Goal: Transaction & Acquisition: Purchase product/service

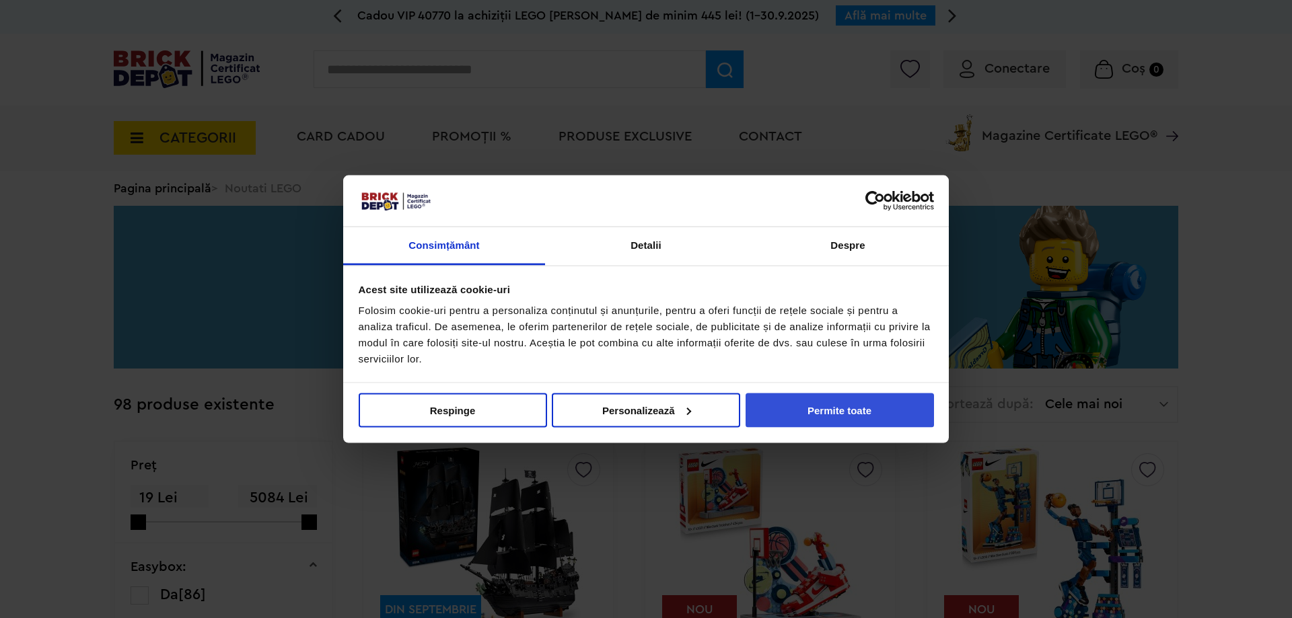
click at [834, 415] on button "Permite toate" at bounding box center [839, 410] width 188 height 34
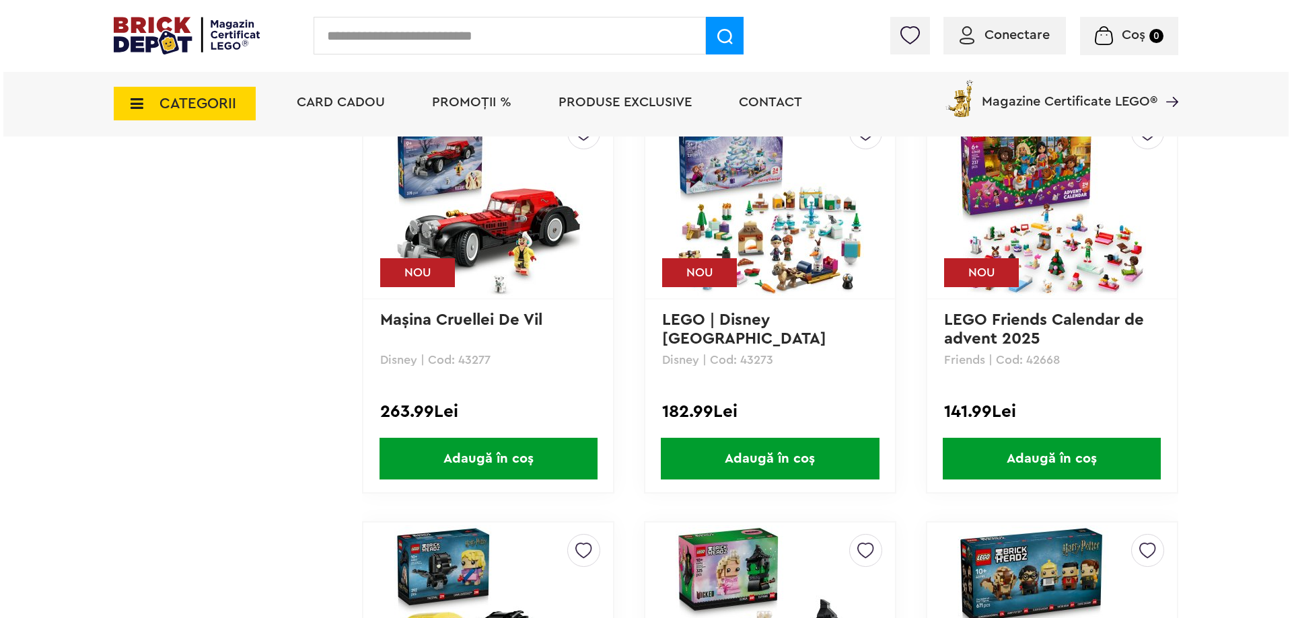
scroll to position [1144, 0]
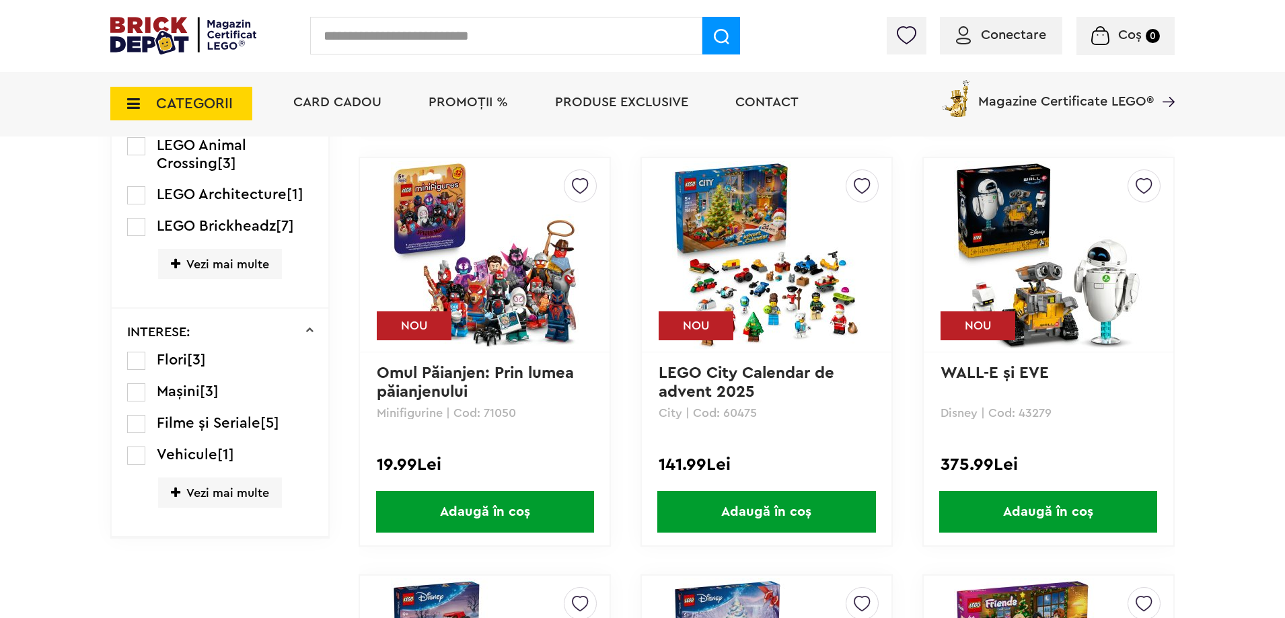
click at [417, 34] on input "text" at bounding box center [506, 36] width 392 height 38
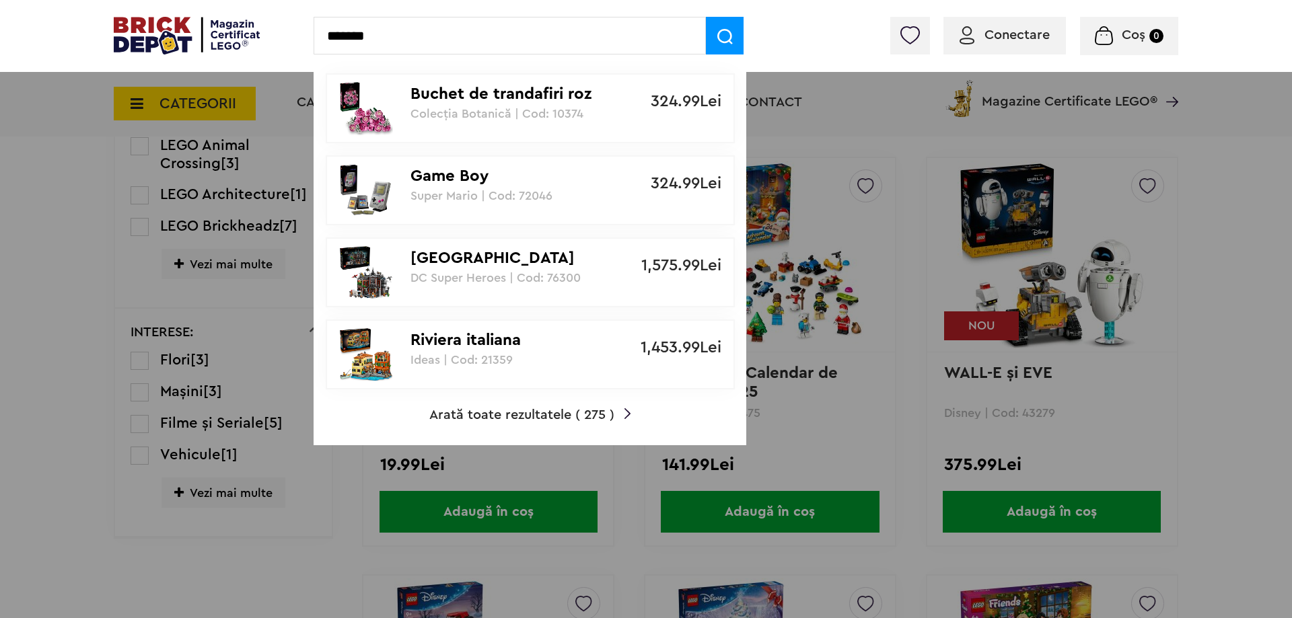
type input "*******"
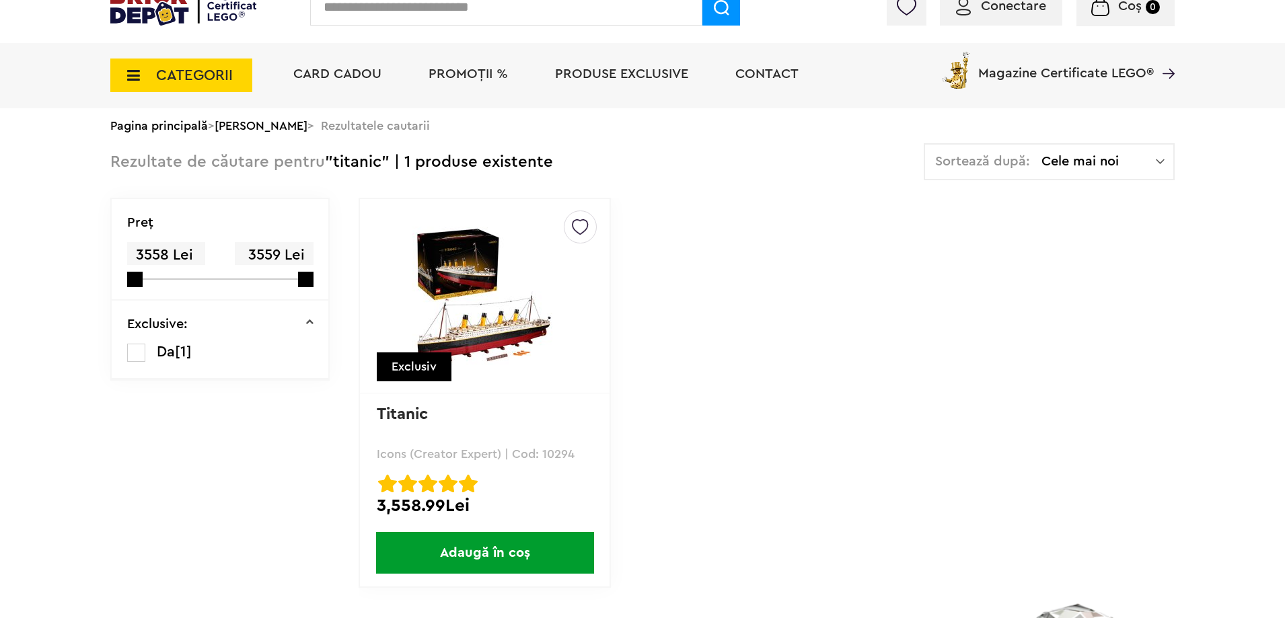
scroll to position [135, 0]
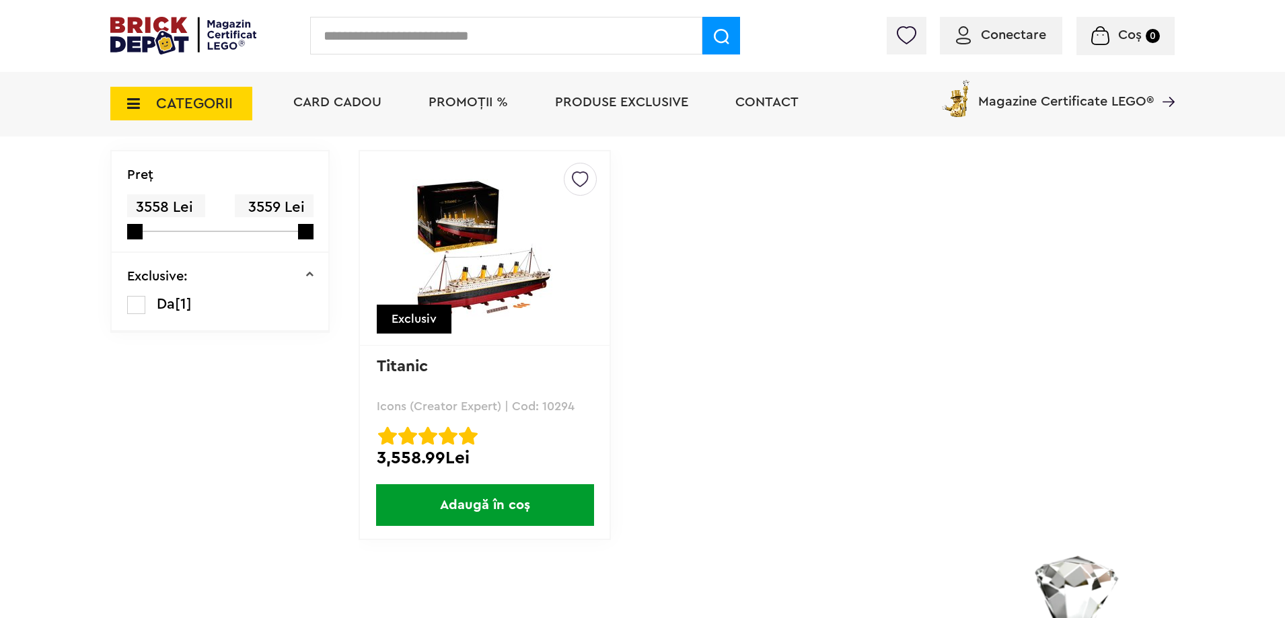
click at [484, 280] on img at bounding box center [485, 248] width 188 height 139
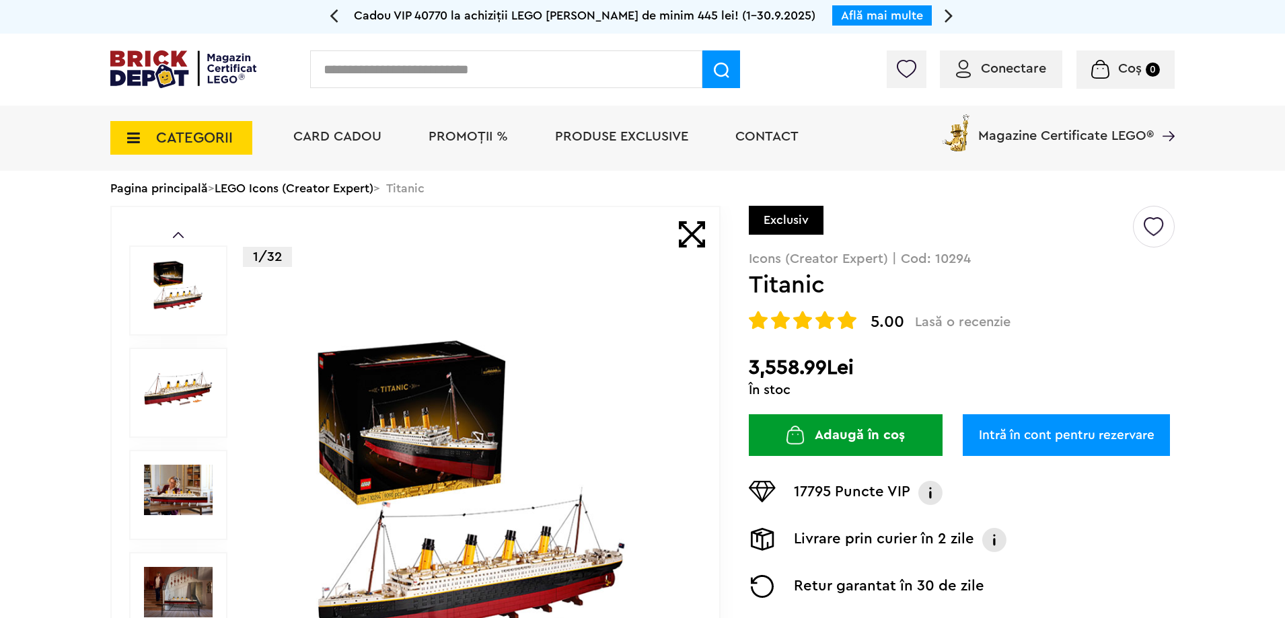
click at [844, 438] on button "Adaugă în coș" at bounding box center [846, 435] width 194 height 42
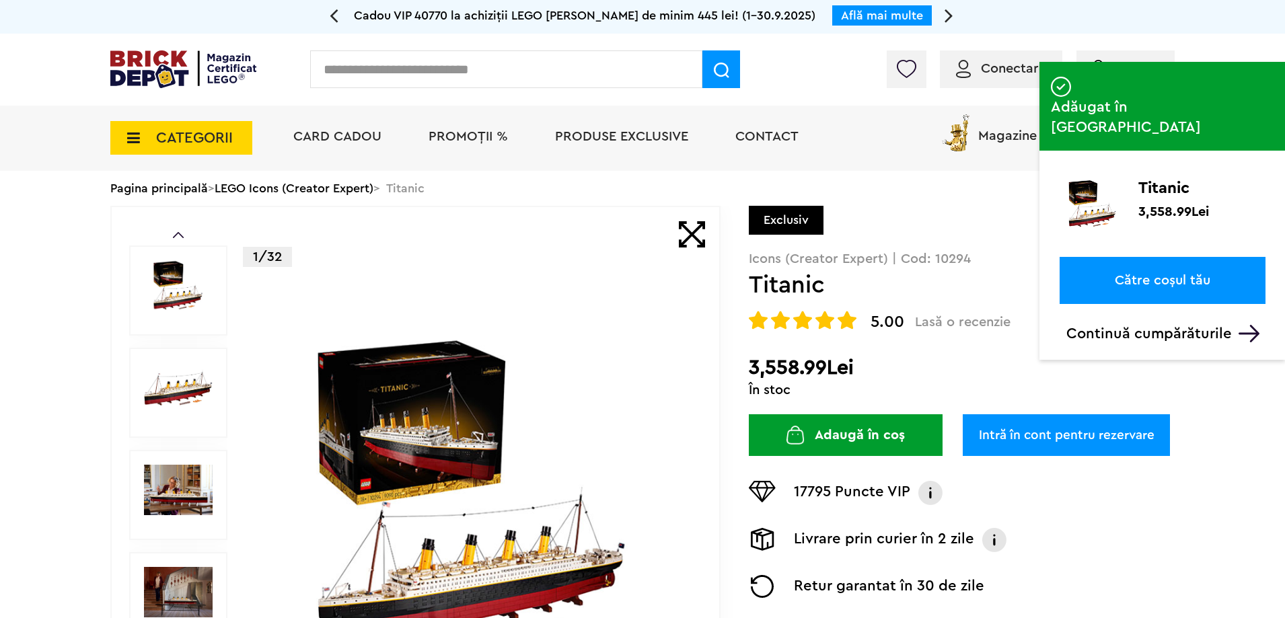
click at [1151, 257] on link "Către coșul tău" at bounding box center [1163, 280] width 206 height 47
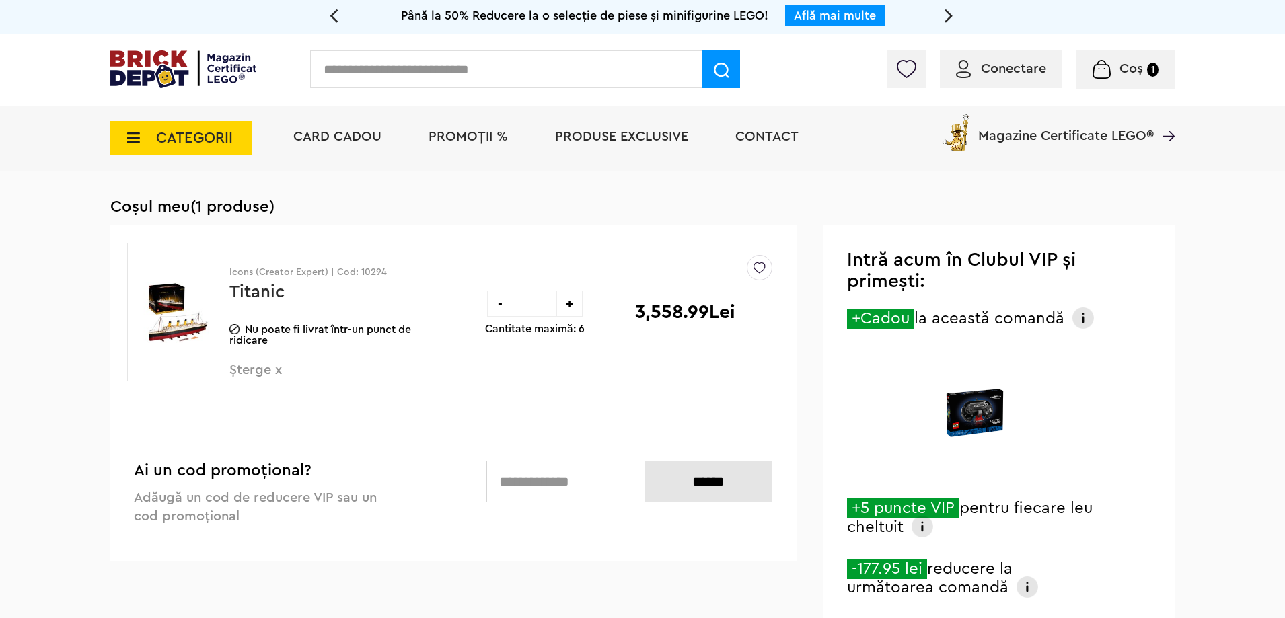
click at [1016, 73] on span "Conectare" at bounding box center [1013, 68] width 65 height 13
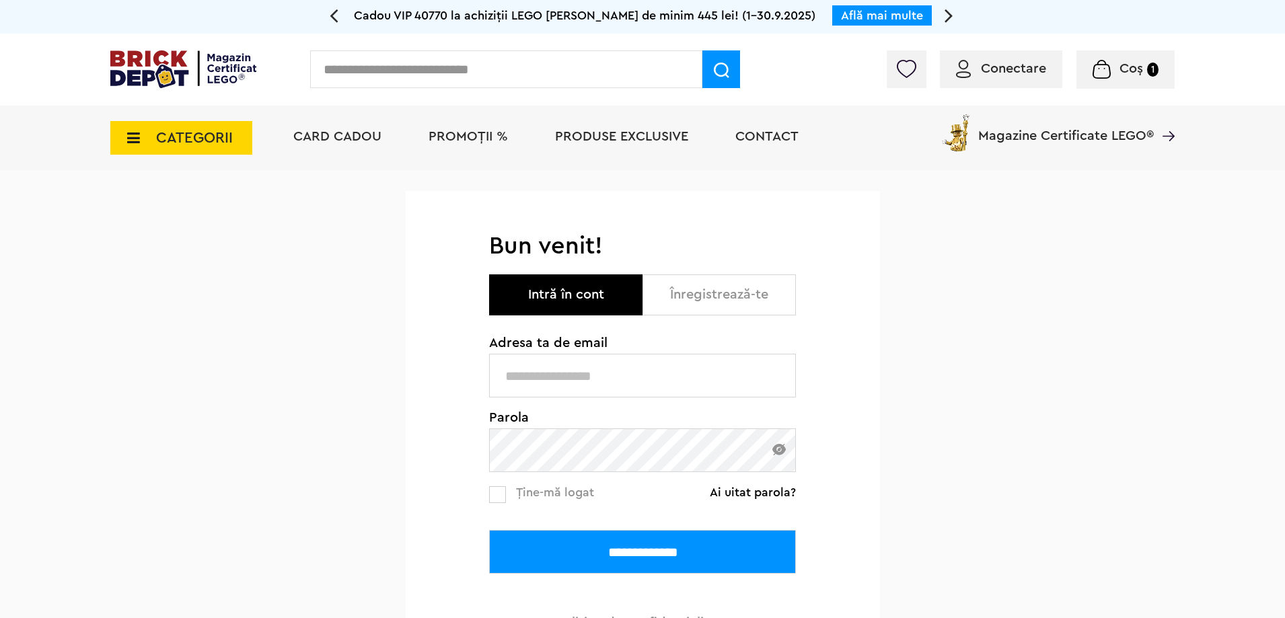
type input "**********"
click at [607, 546] on input "**********" at bounding box center [642, 552] width 307 height 44
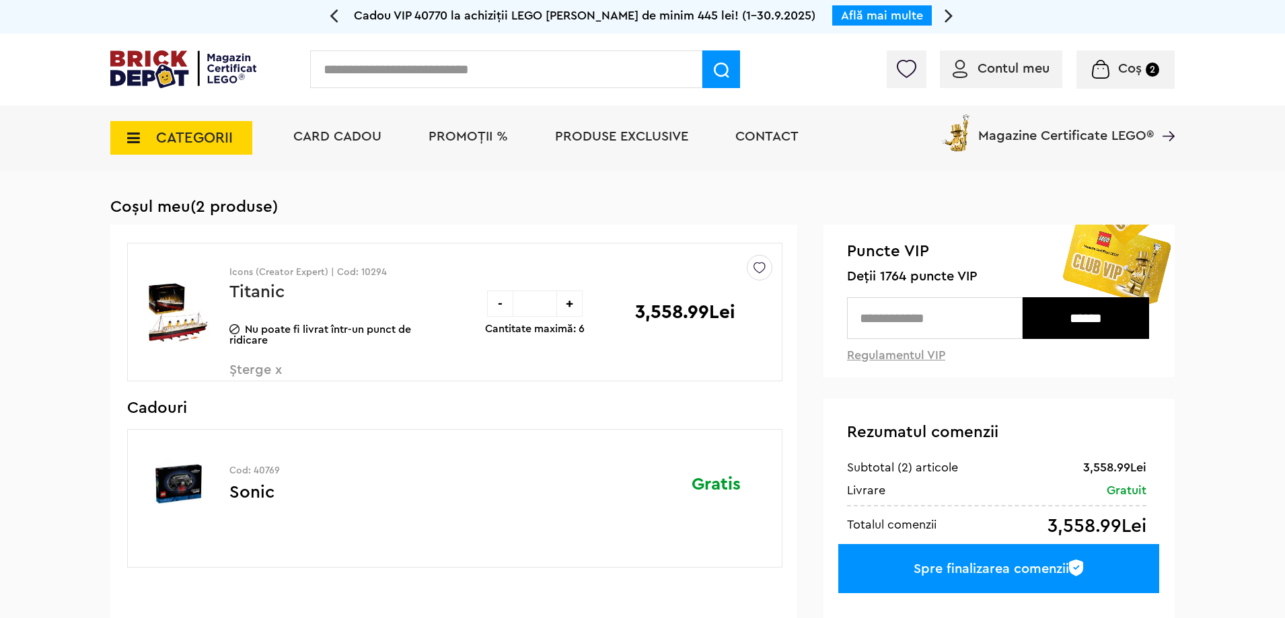
click at [1136, 30] on div "Cadou VIP 40770 la achiziții LEGO [PERSON_NAME] de minim 445 lei! (1-30.9.2025)…" at bounding box center [642, 17] width 1285 height 34
click at [917, 324] on input "text" at bounding box center [935, 318] width 176 height 42
type input "****"
click at [1115, 318] on input "******" at bounding box center [1086, 318] width 126 height 42
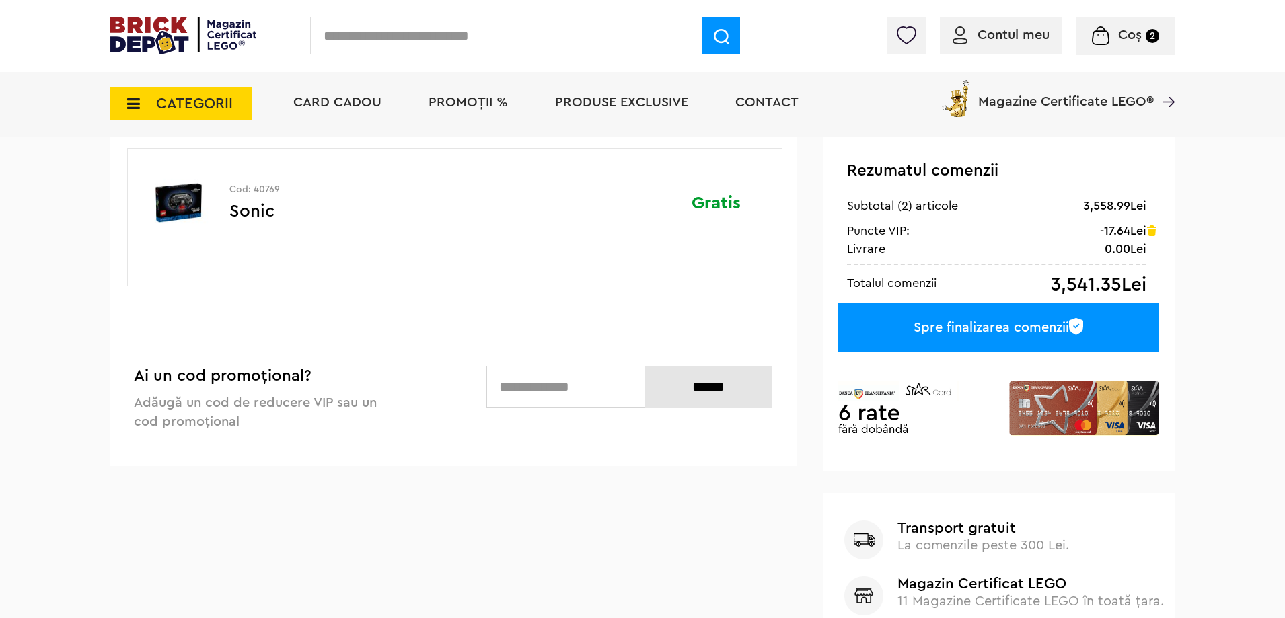
scroll to position [269, 0]
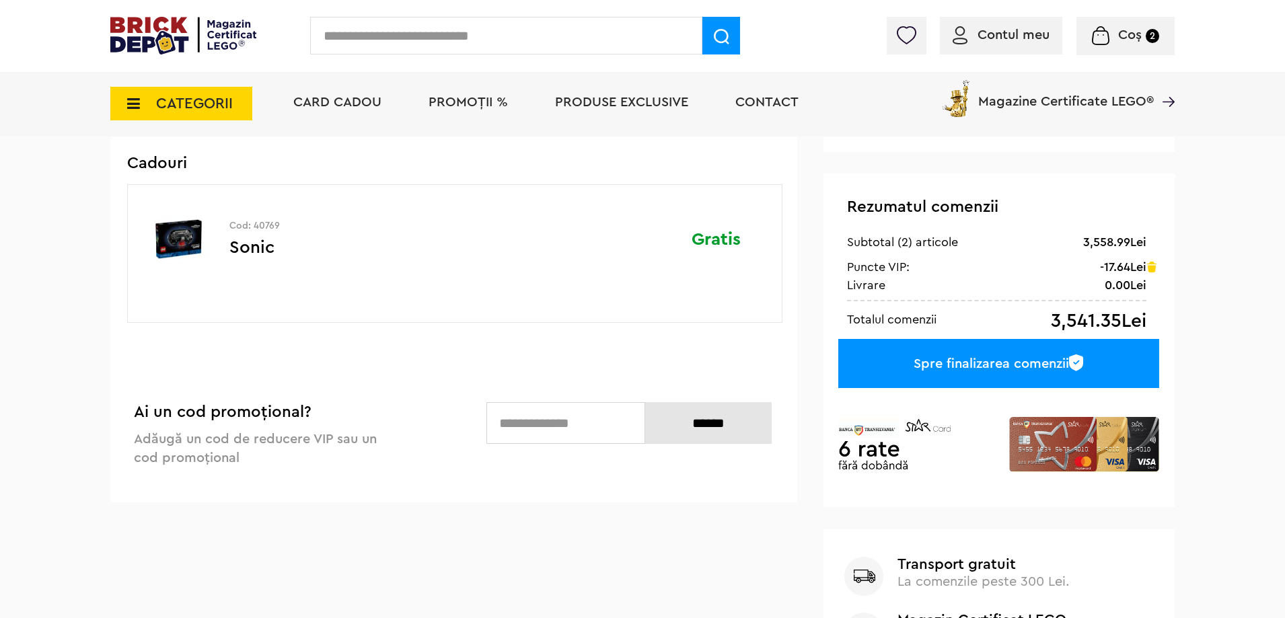
click at [1014, 372] on div "Spre finalizarea comenzii" at bounding box center [998, 363] width 321 height 49
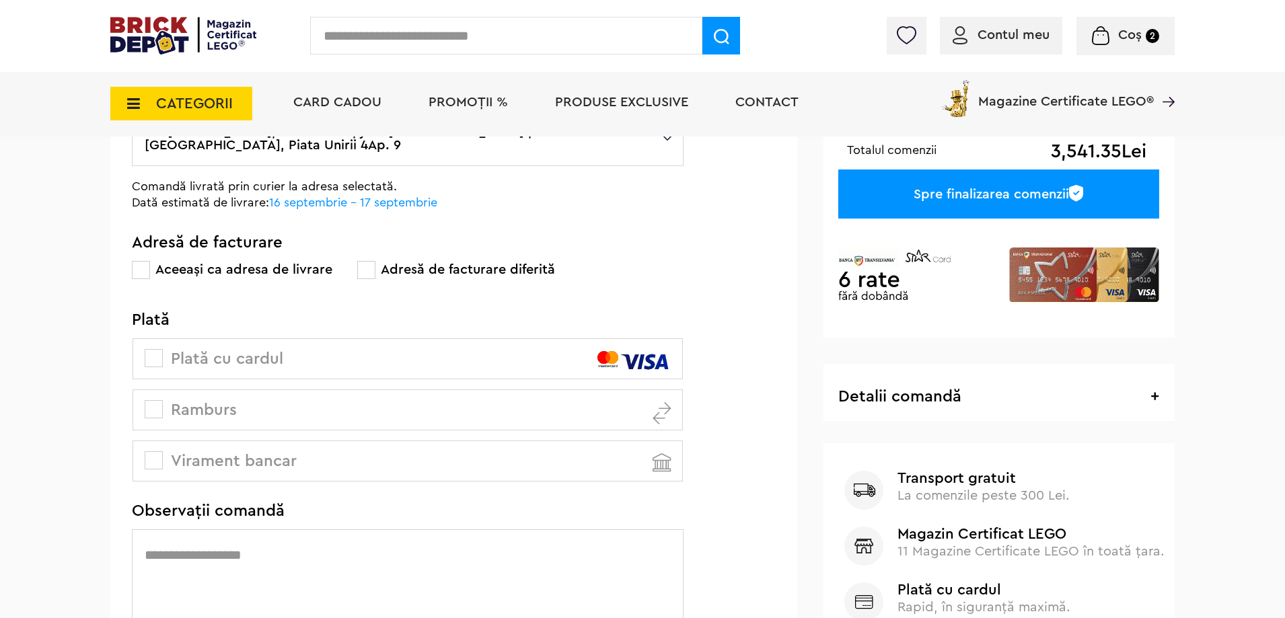
scroll to position [269, 0]
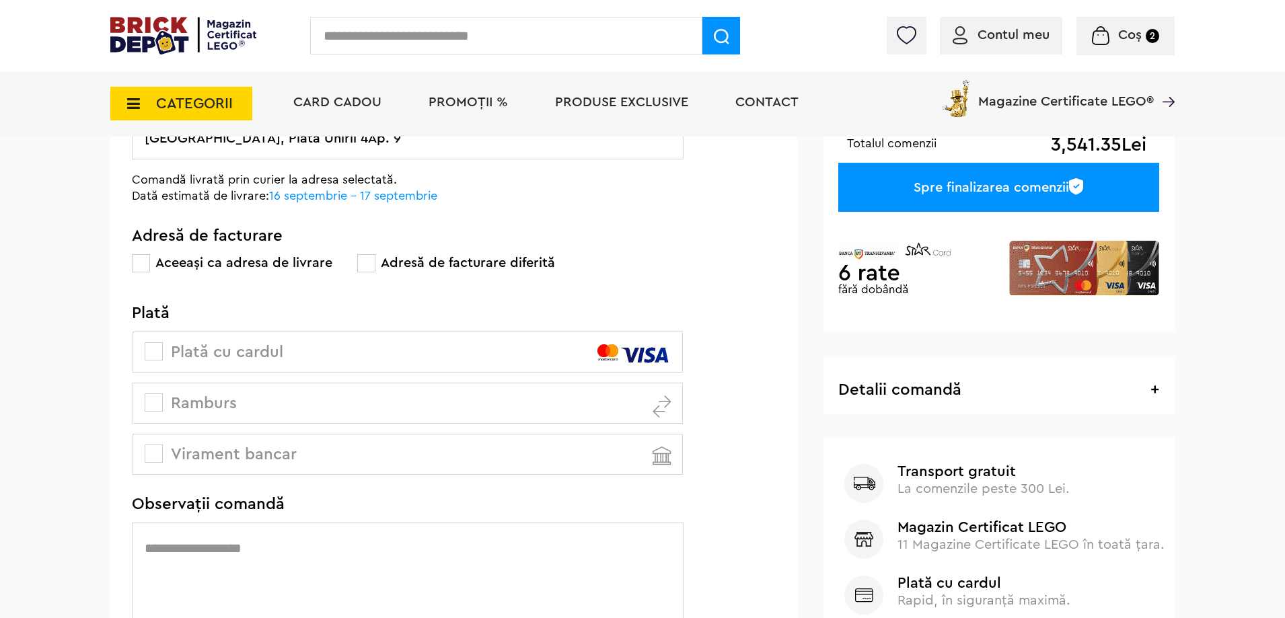
click at [1066, 265] on img at bounding box center [998, 269] width 321 height 104
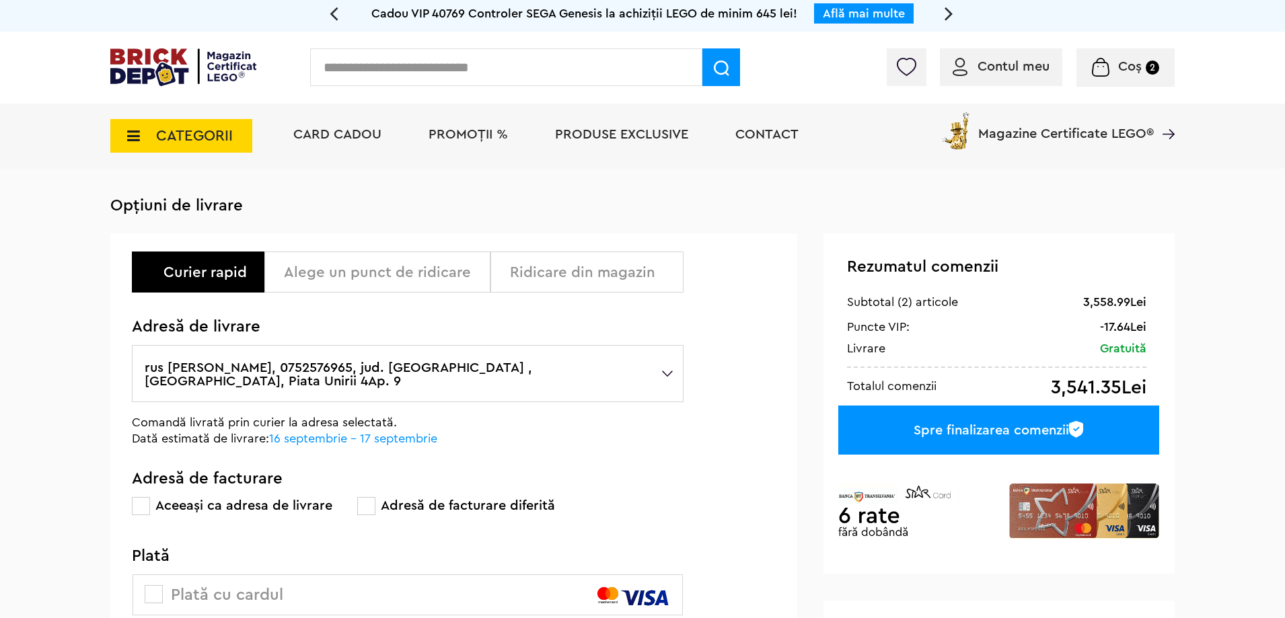
scroll to position [0, 0]
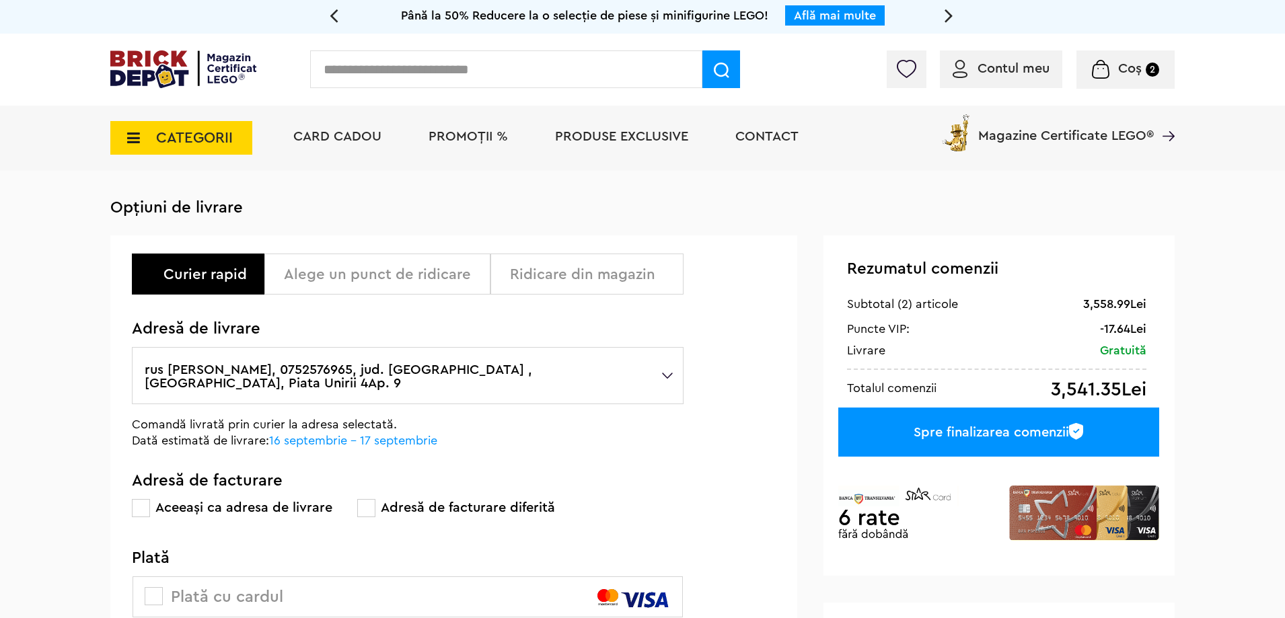
click at [1066, 515] on img at bounding box center [998, 513] width 321 height 104
click at [142, 52] on img at bounding box center [183, 69] width 146 height 38
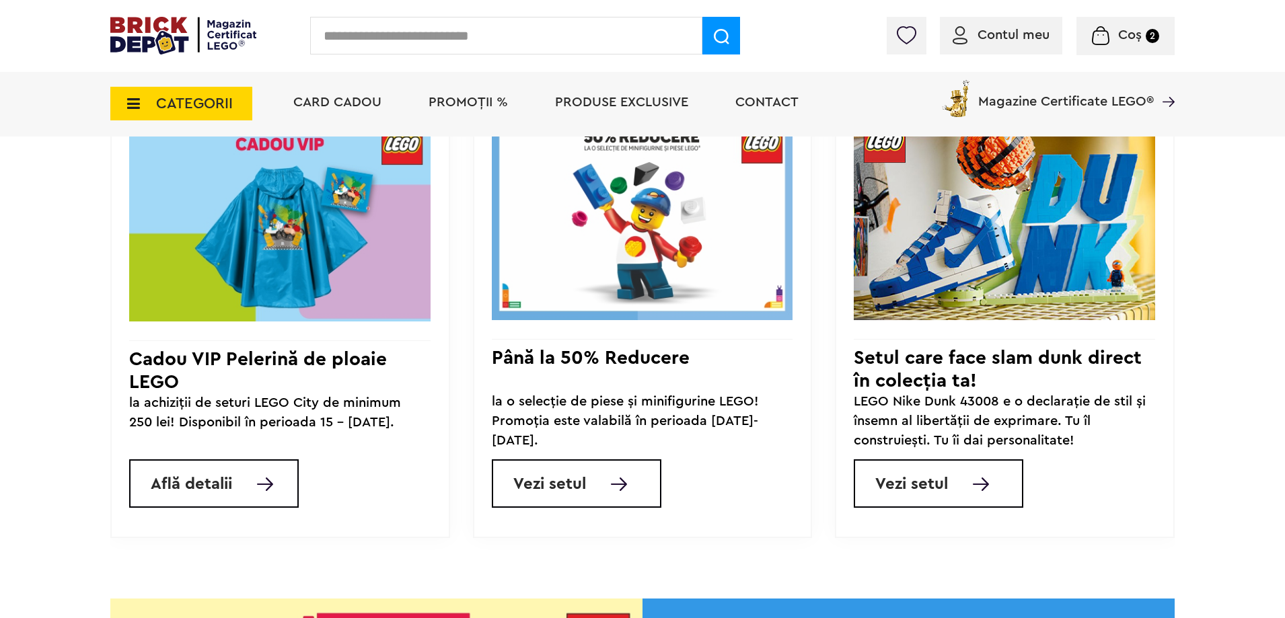
scroll to position [1278, 0]
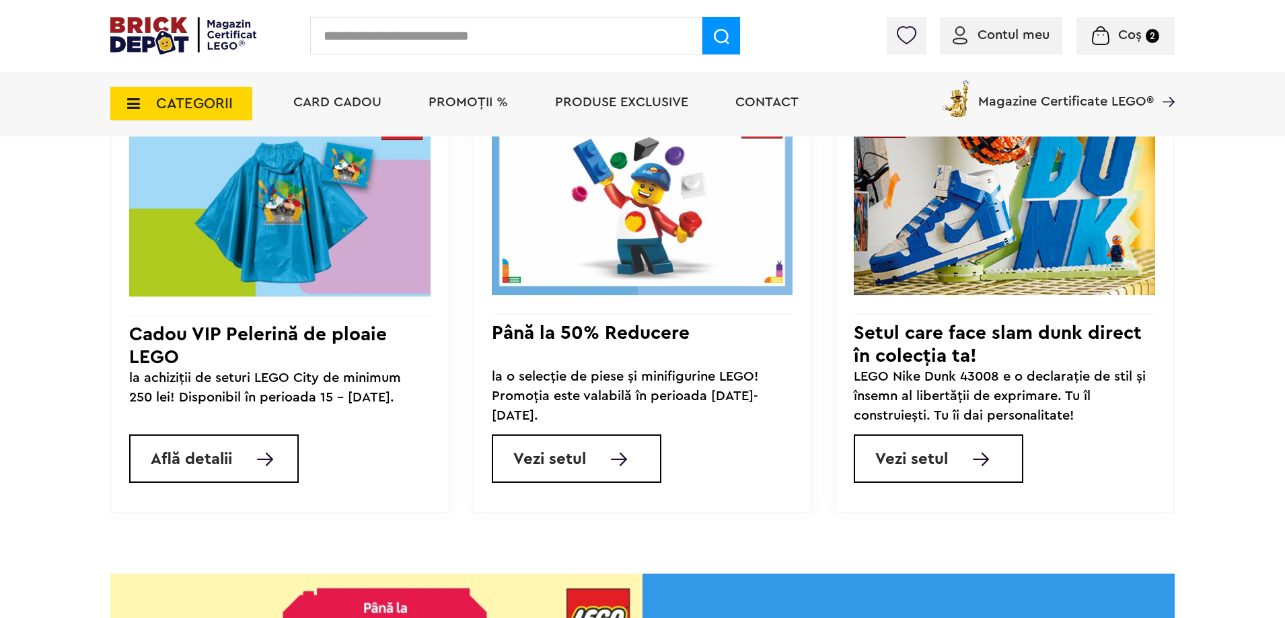
drag, startPoint x: 302, startPoint y: 198, endPoint x: 498, endPoint y: 314, distance: 227.4
click at [303, 198] on img at bounding box center [279, 192] width 301 height 211
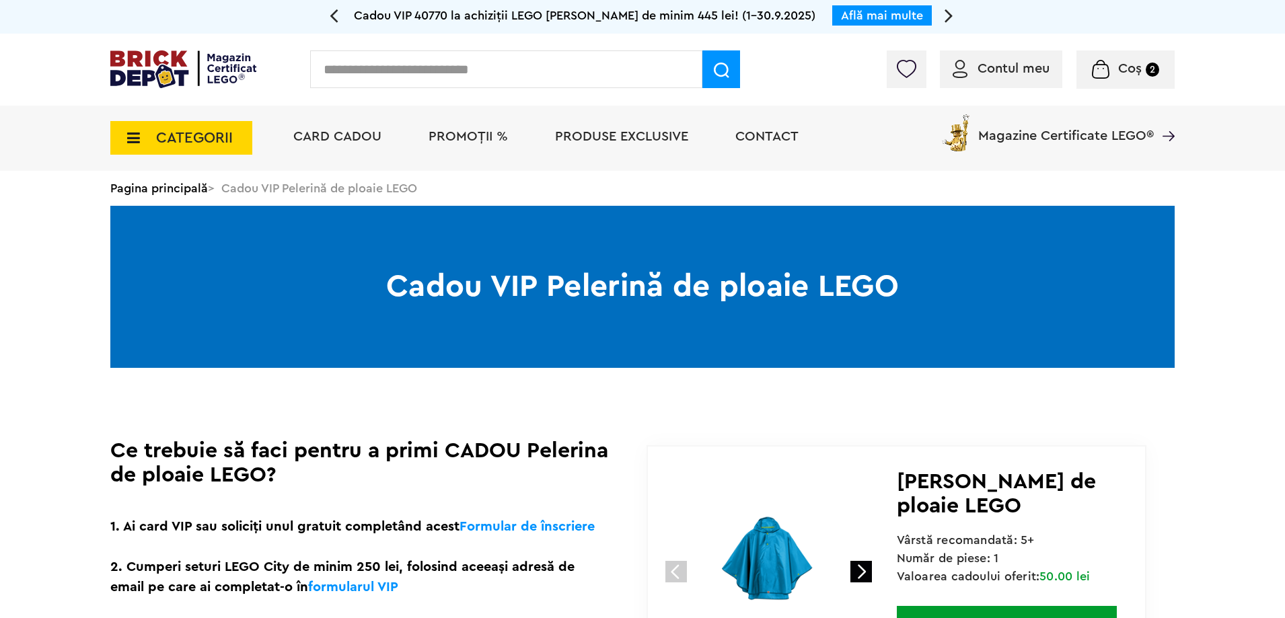
click at [359, 75] on input "text" at bounding box center [506, 69] width 392 height 38
type input "*******"
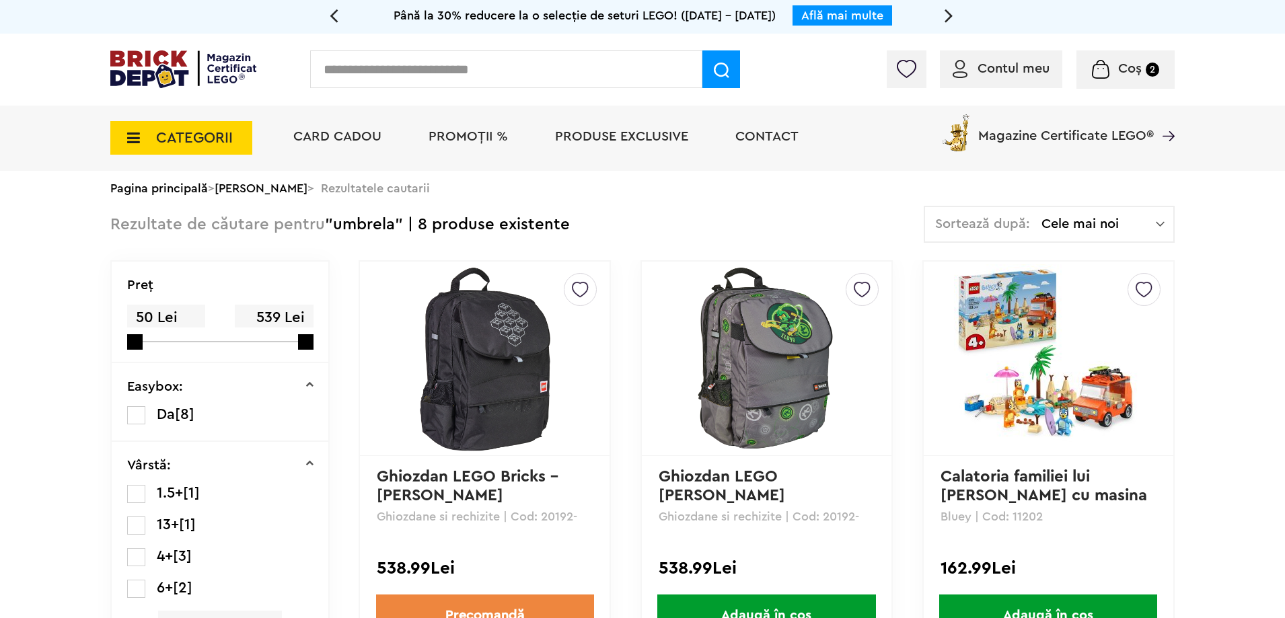
click at [476, 131] on span "PROMOȚII %" at bounding box center [468, 136] width 79 height 13
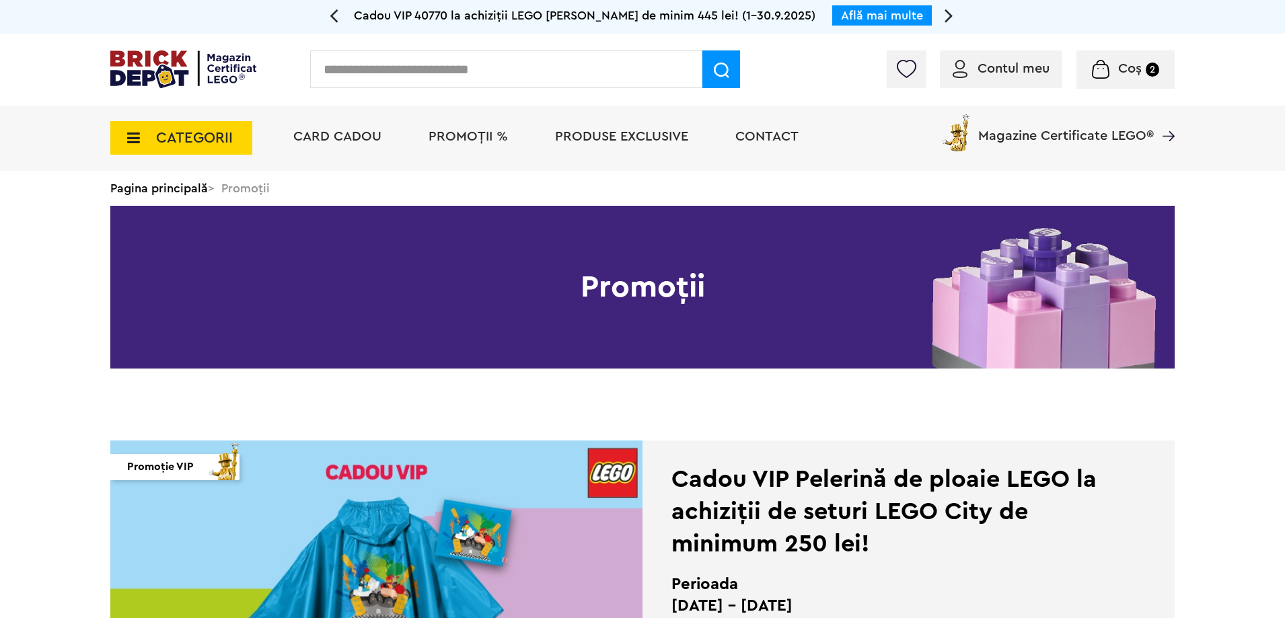
click at [646, 133] on span "Produse exclusive" at bounding box center [621, 136] width 133 height 13
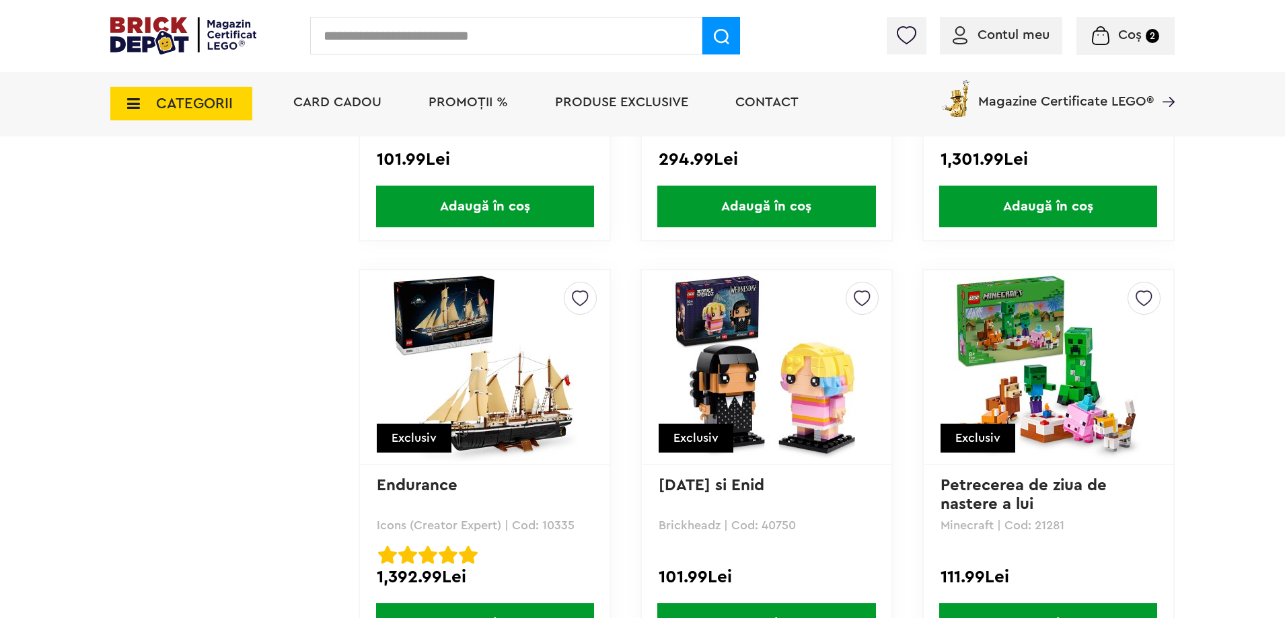
scroll to position [3403, 0]
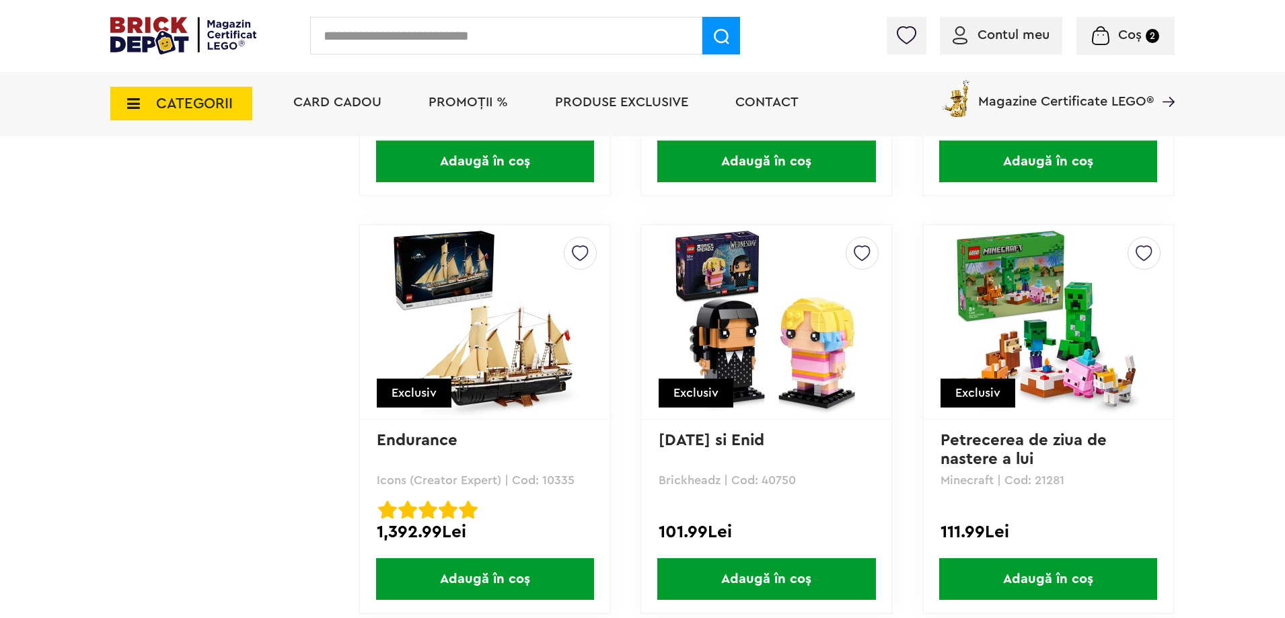
click at [523, 348] on img at bounding box center [485, 322] width 188 height 188
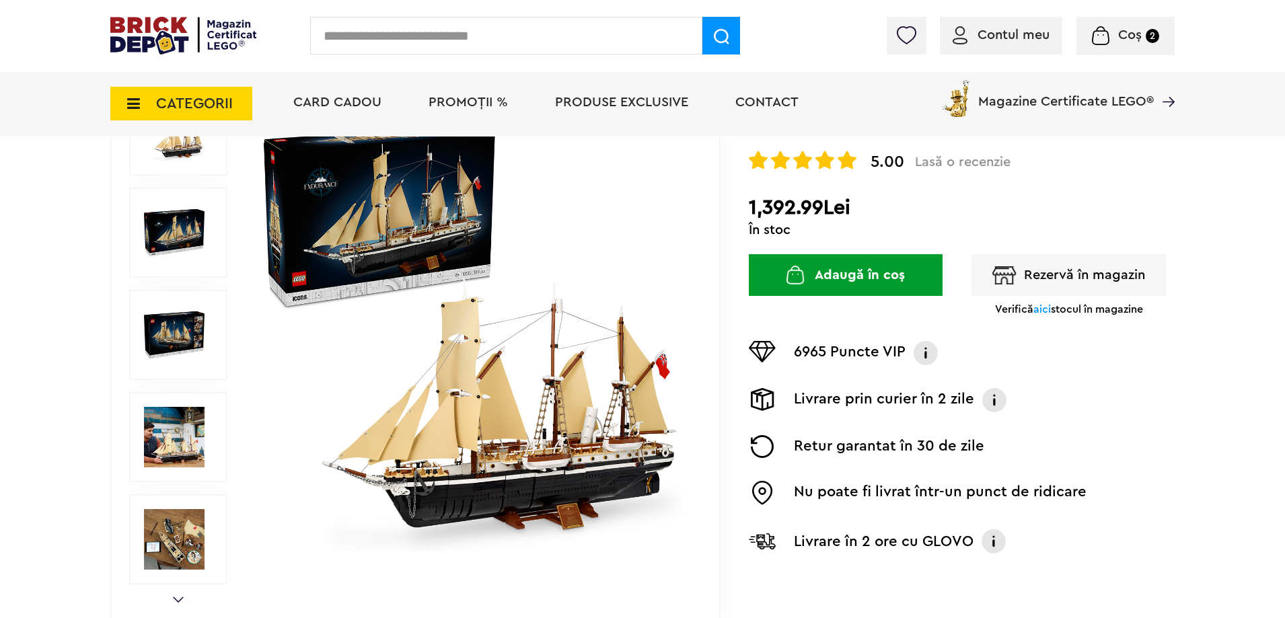
scroll to position [202, 0]
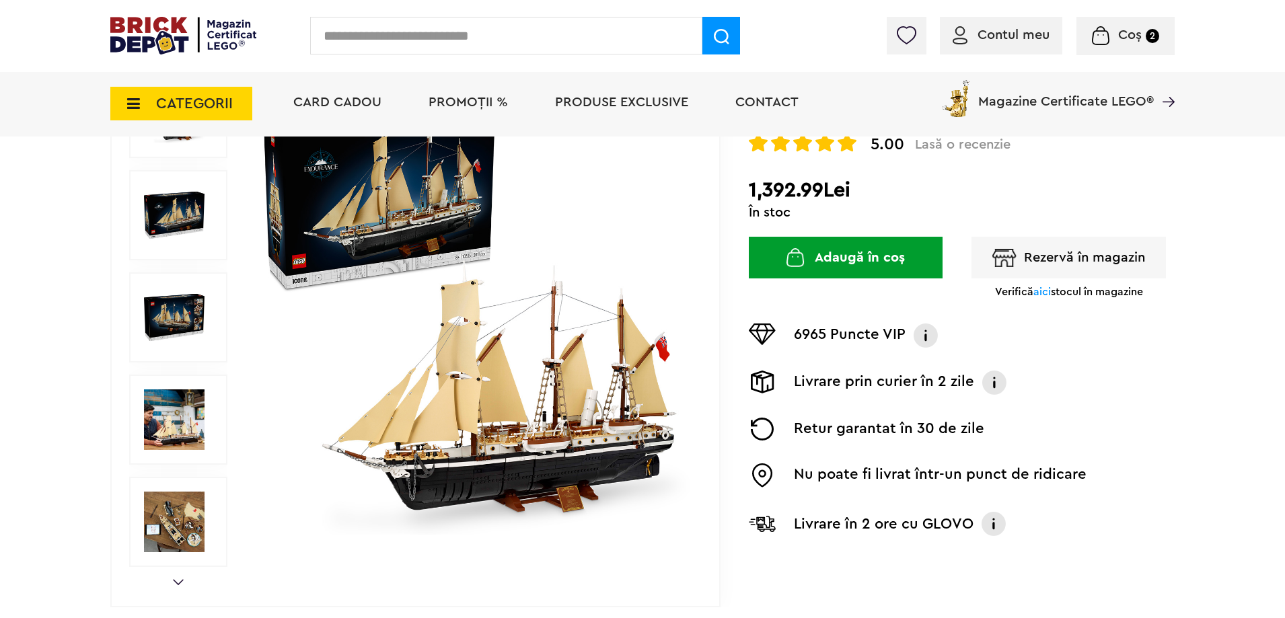
click at [165, 407] on img at bounding box center [174, 419] width 61 height 61
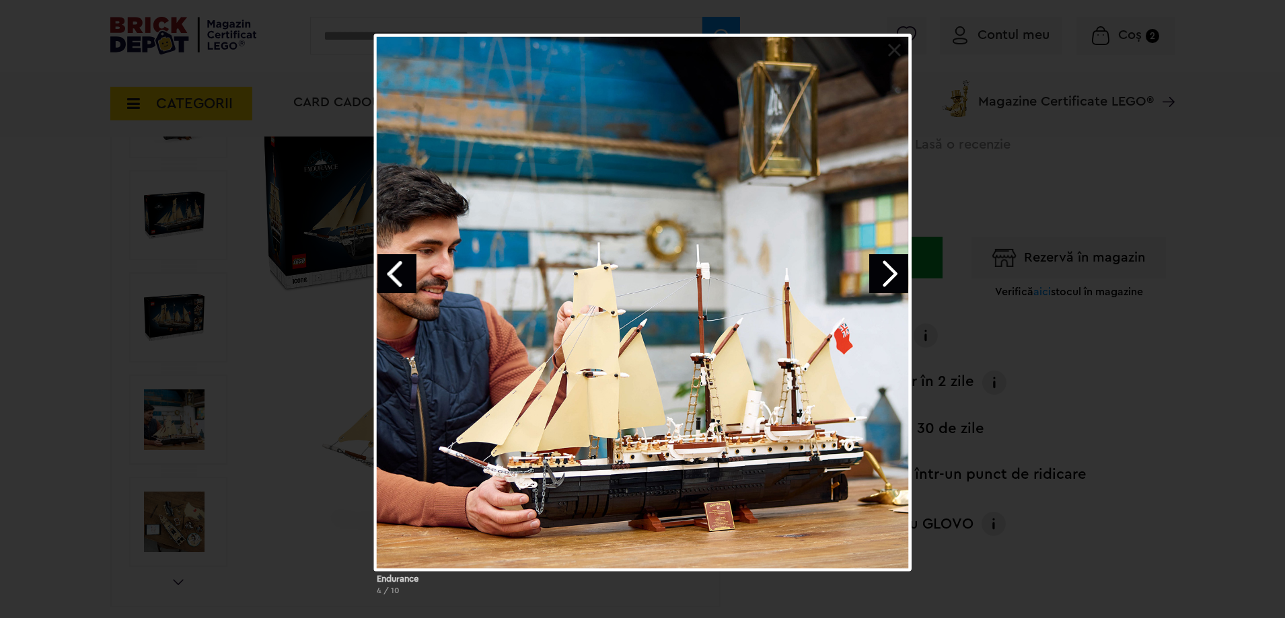
click at [891, 272] on link "Next image" at bounding box center [888, 273] width 39 height 39
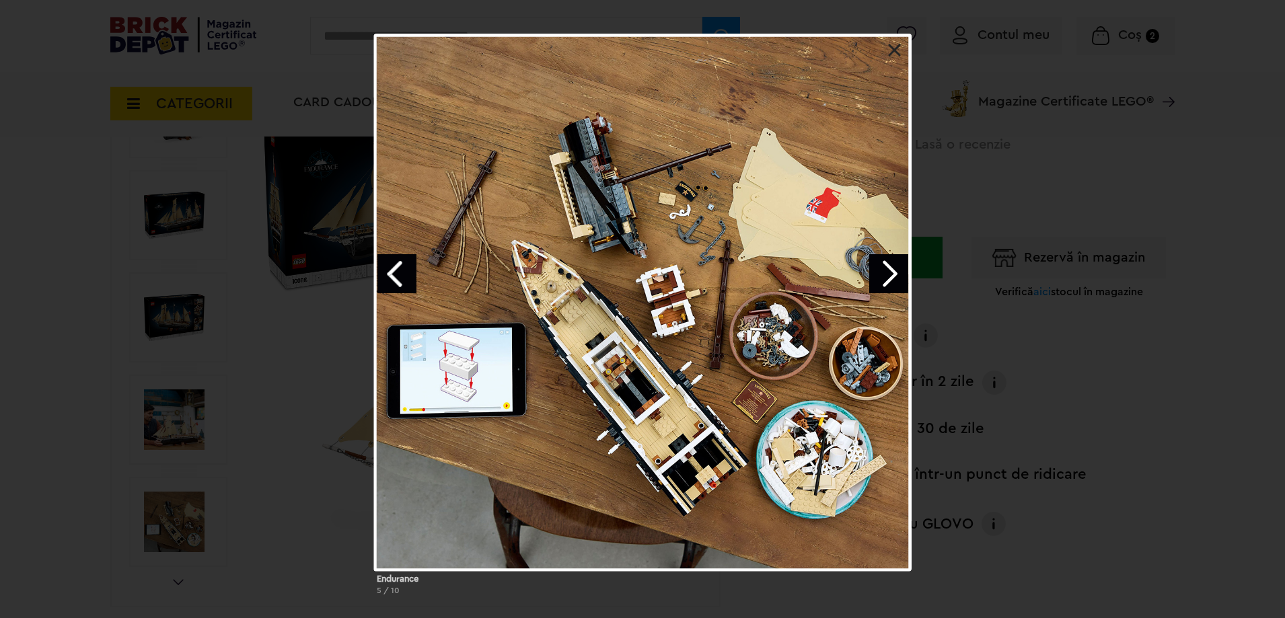
click at [891, 272] on link "Next image" at bounding box center [888, 273] width 39 height 39
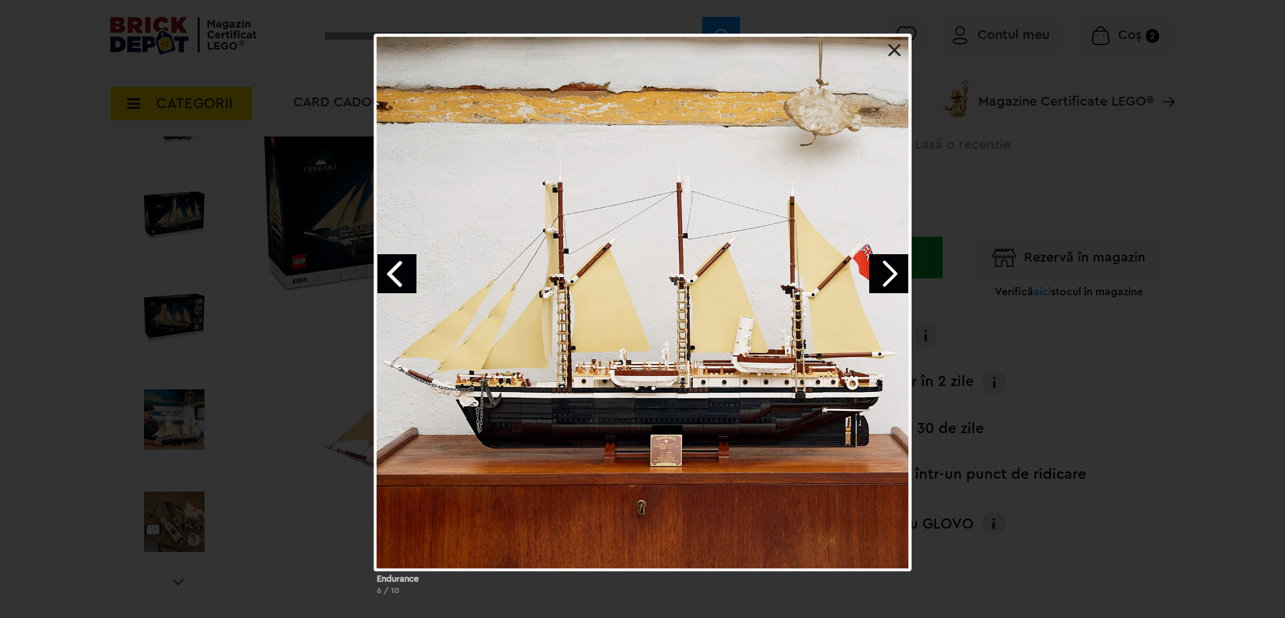
click at [959, 339] on div "Endurance 6 / 10" at bounding box center [642, 320] width 1285 height 572
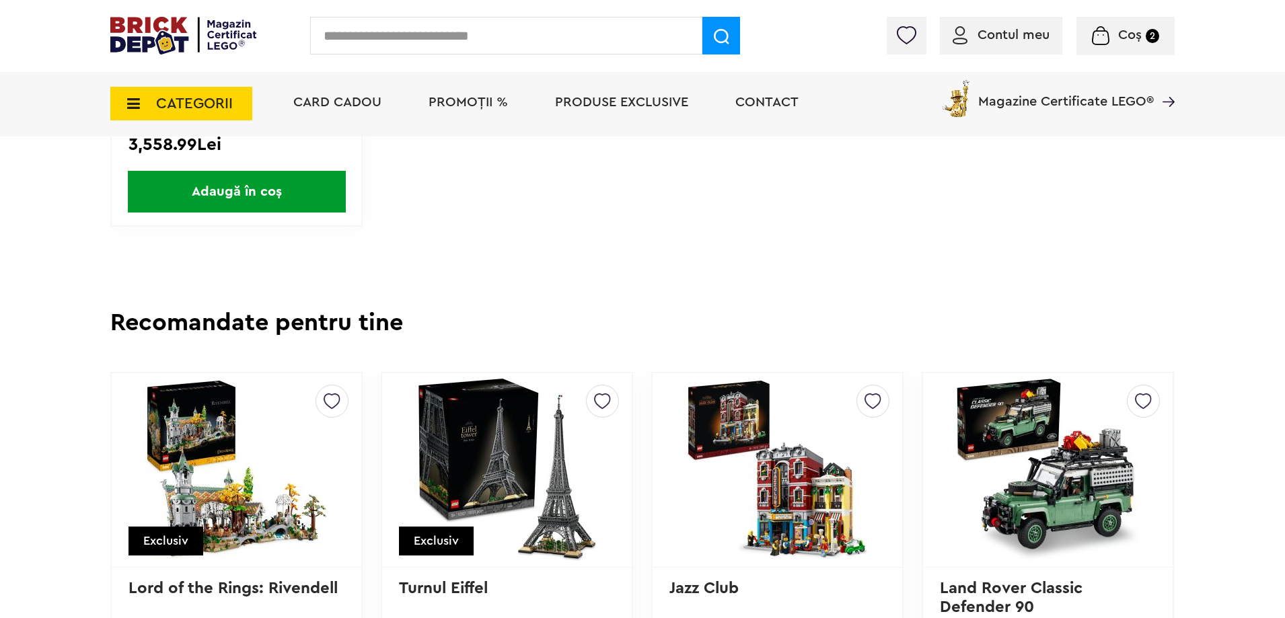
scroll to position [3431, 0]
